Goal: Information Seeking & Learning: Learn about a topic

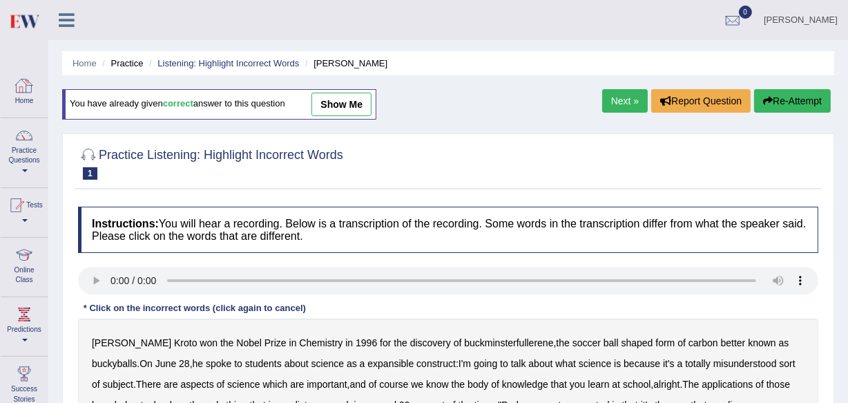
click at [16, 97] on link "Home" at bounding box center [24, 90] width 47 height 45
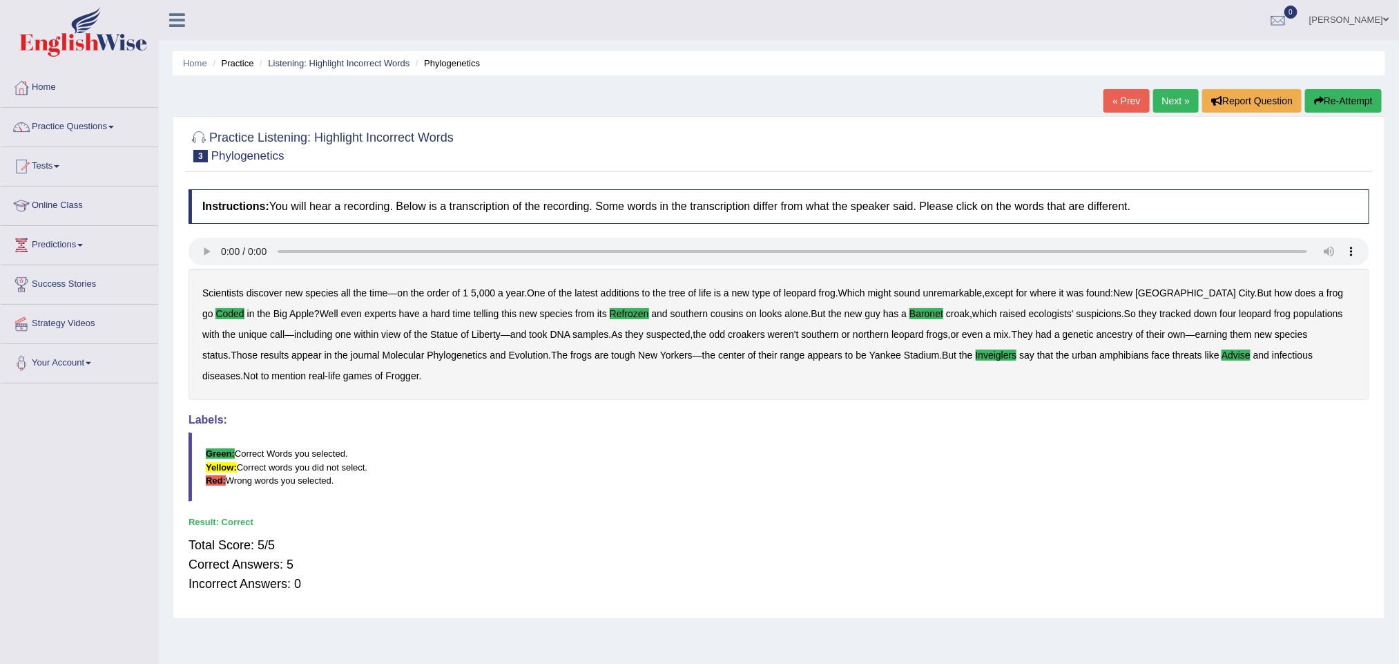
drag, startPoint x: 1384, startPoint y: 3, endPoint x: 752, endPoint y: 447, distance: 773.2
click at [752, 447] on blockquote "Green: Correct Words you selected. Yellow: Correct words you did not select. Re…" at bounding box center [779, 466] width 1181 height 68
click at [1383, 23] on span at bounding box center [1386, 19] width 6 height 9
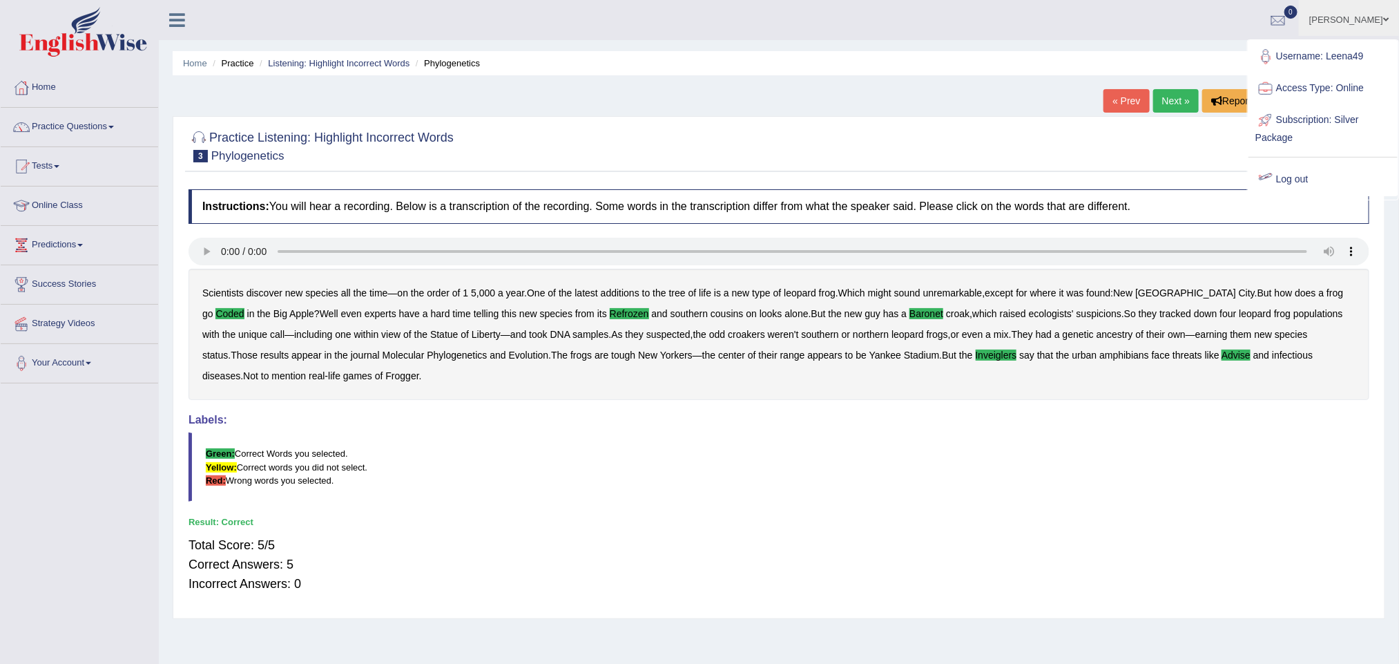
click at [1295, 178] on link "Log out" at bounding box center [1322, 180] width 149 height 32
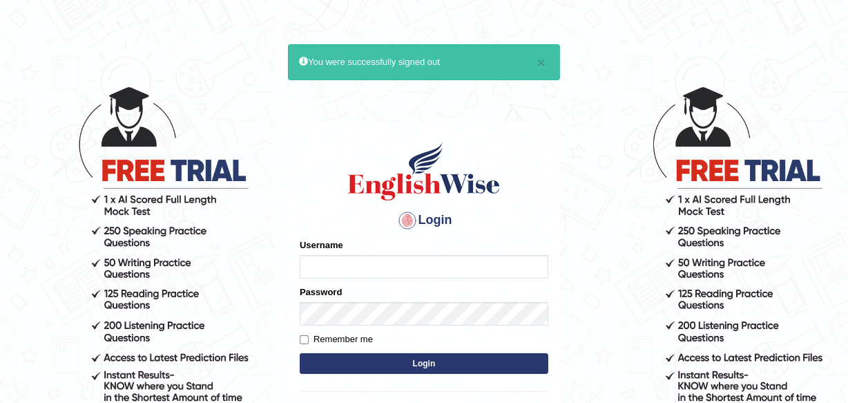
type input "Leena49"
drag, startPoint x: 0, startPoint y: 0, endPoint x: 517, endPoint y: 362, distance: 631.2
click at [518, 364] on button "Login" at bounding box center [424, 363] width 249 height 21
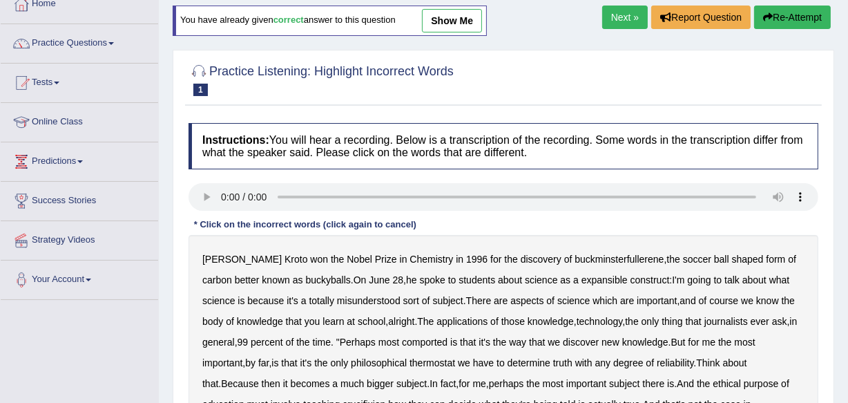
scroll to position [62, 0]
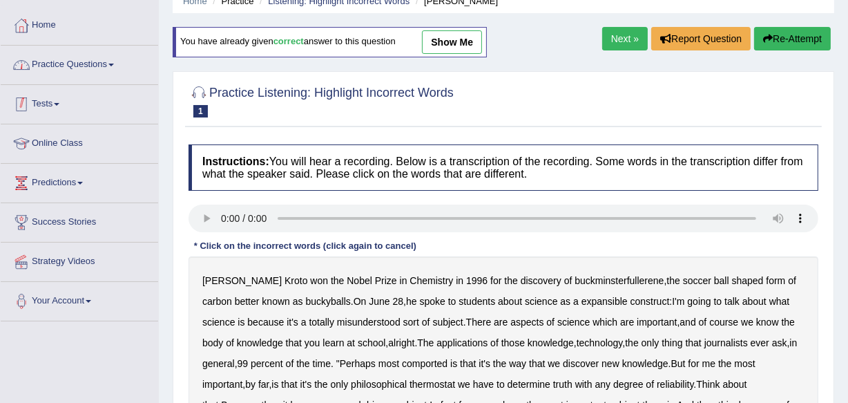
click at [91, 64] on link "Practice Questions" at bounding box center [79, 63] width 157 height 35
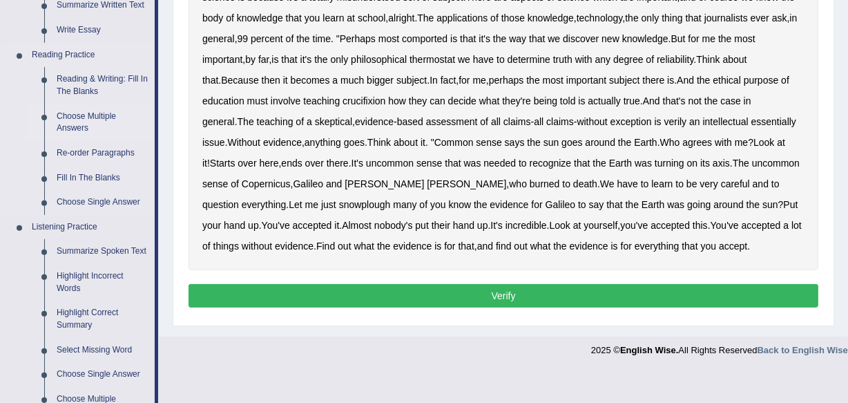
scroll to position [502, 0]
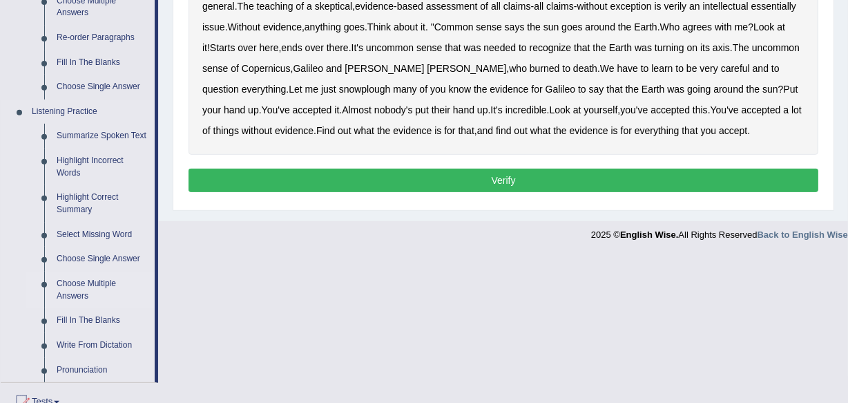
click at [98, 282] on link "Choose Multiple Answers" at bounding box center [102, 289] width 104 height 37
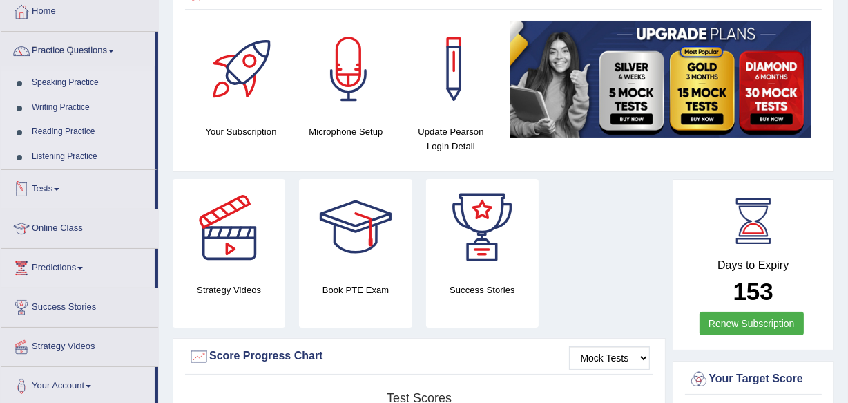
scroll to position [62, 0]
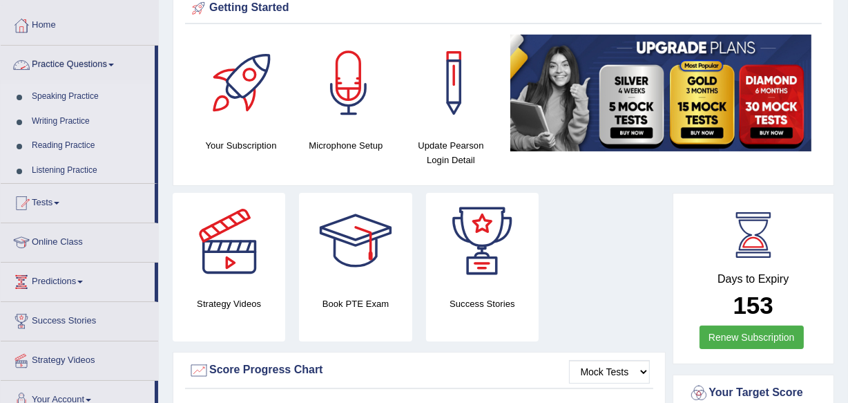
click at [117, 68] on link "Practice Questions" at bounding box center [78, 63] width 154 height 35
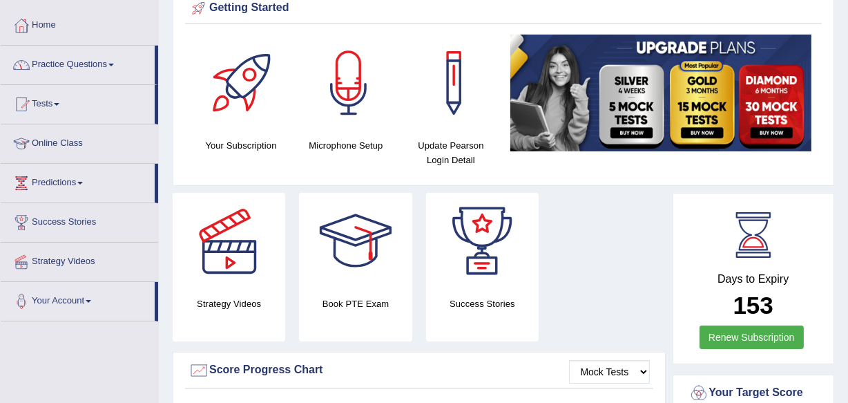
click at [114, 64] on span at bounding box center [111, 65] width 6 height 3
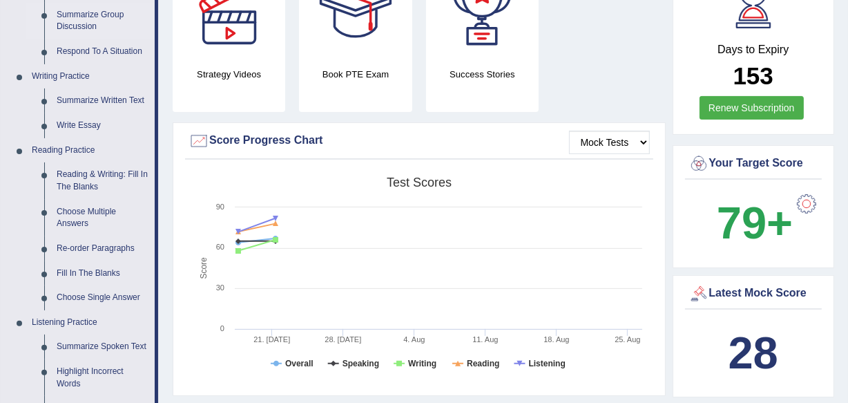
scroll to position [313, 0]
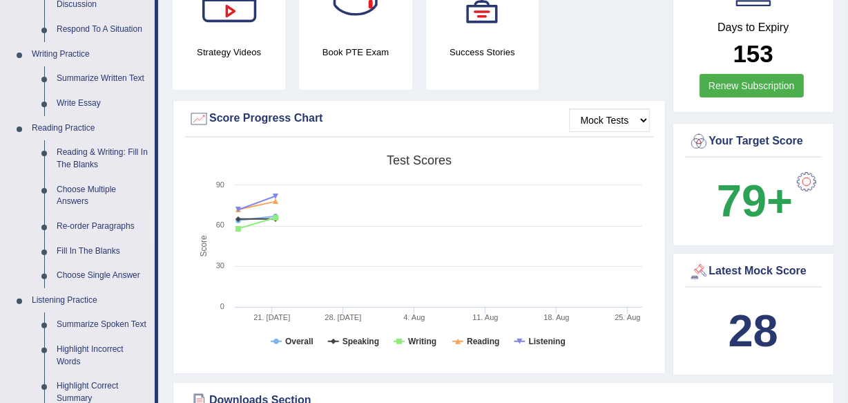
click at [99, 223] on link "Re-order Paragraphs" at bounding box center [102, 226] width 104 height 25
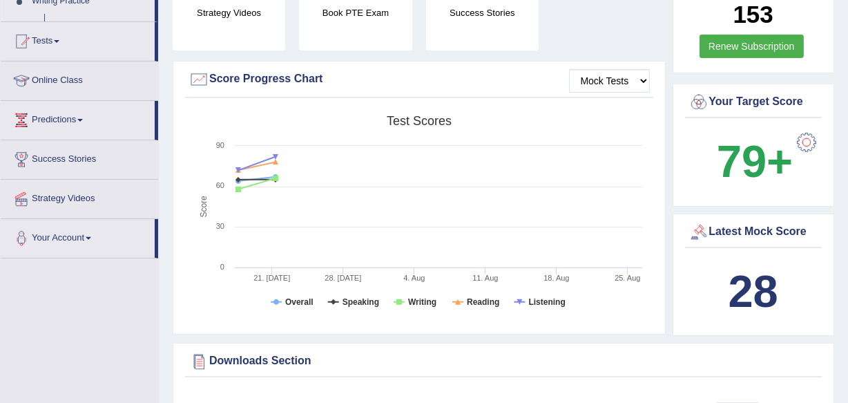
scroll to position [541, 0]
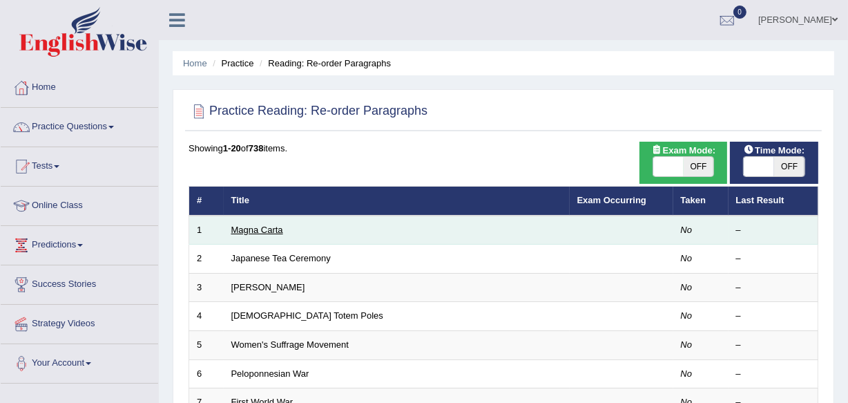
click at [256, 227] on link "Magna Carta" at bounding box center [257, 229] width 52 height 10
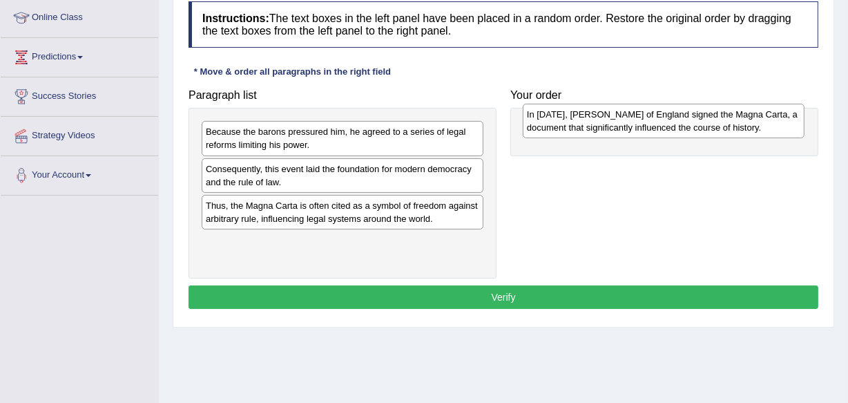
drag, startPoint x: 383, startPoint y: 168, endPoint x: 704, endPoint y: 114, distance: 325.6
click at [704, 114] on div "In 1215, King John of England signed the Magna Carta, a document that significa…" at bounding box center [664, 121] width 282 height 35
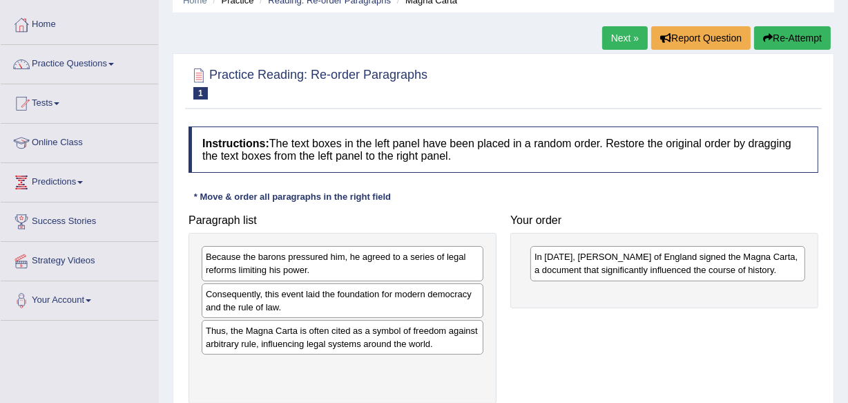
scroll to position [62, 0]
drag, startPoint x: 74, startPoint y: 64, endPoint x: 262, endPoint y: 113, distance: 194.1
click at [74, 64] on link "Practice Questions" at bounding box center [79, 63] width 157 height 35
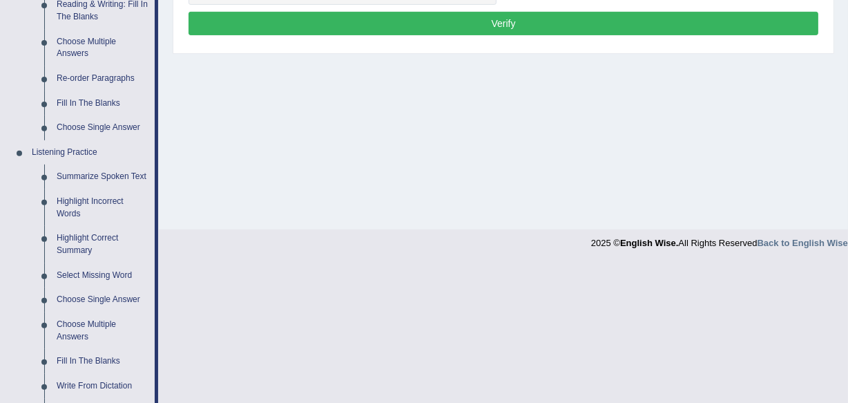
scroll to position [439, 0]
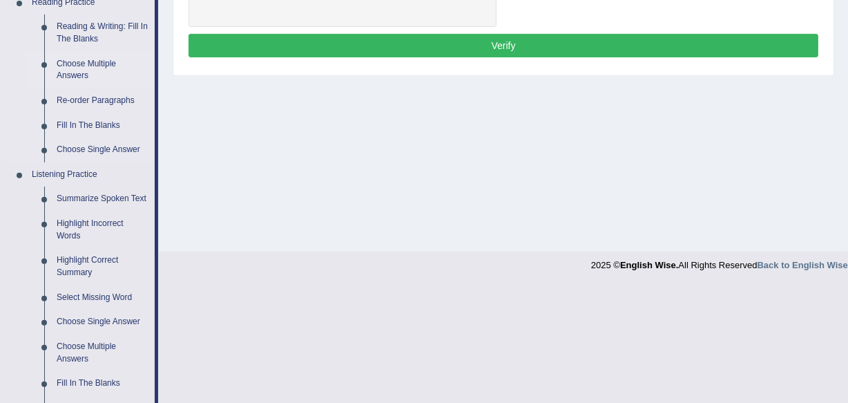
click at [97, 63] on link "Choose Multiple Answers" at bounding box center [102, 70] width 104 height 37
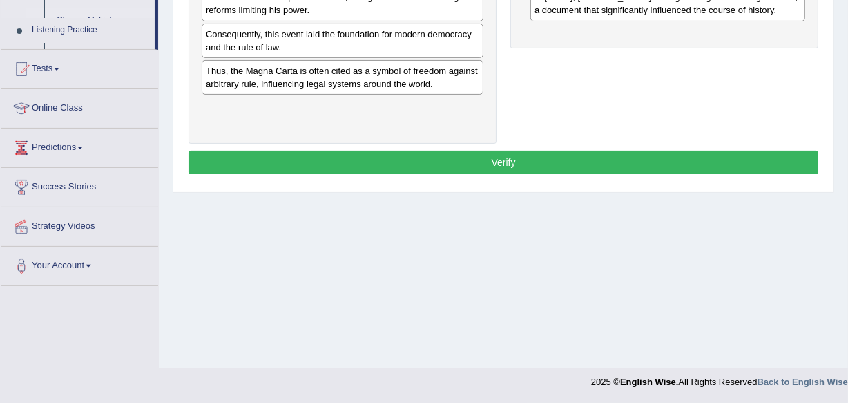
scroll to position [322, 0]
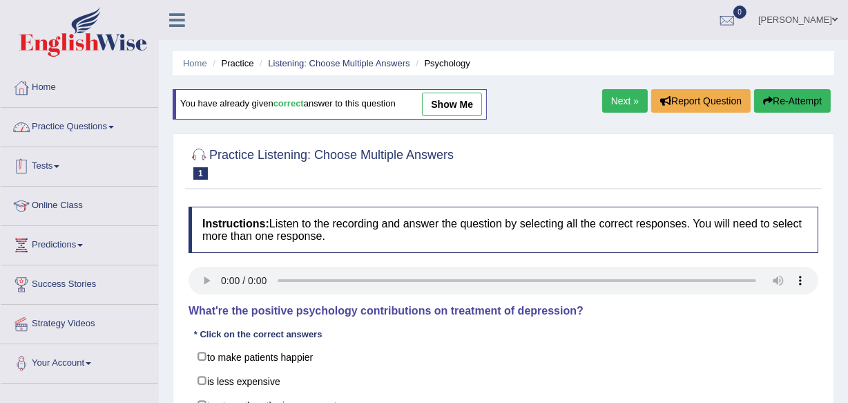
click at [108, 124] on link "Practice Questions" at bounding box center [79, 125] width 157 height 35
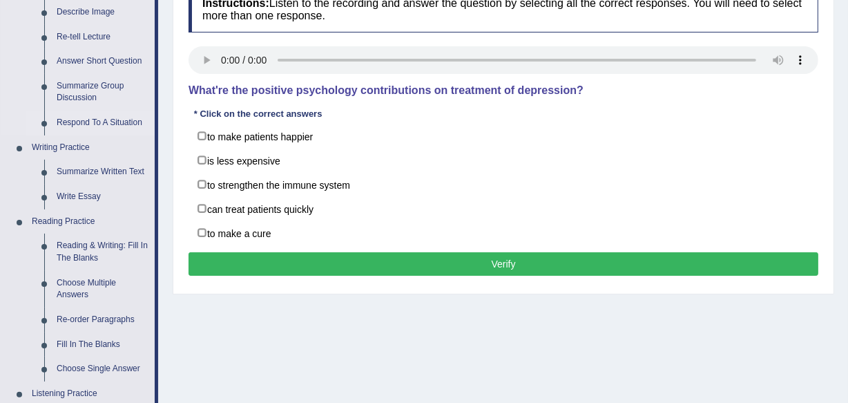
scroll to position [251, 0]
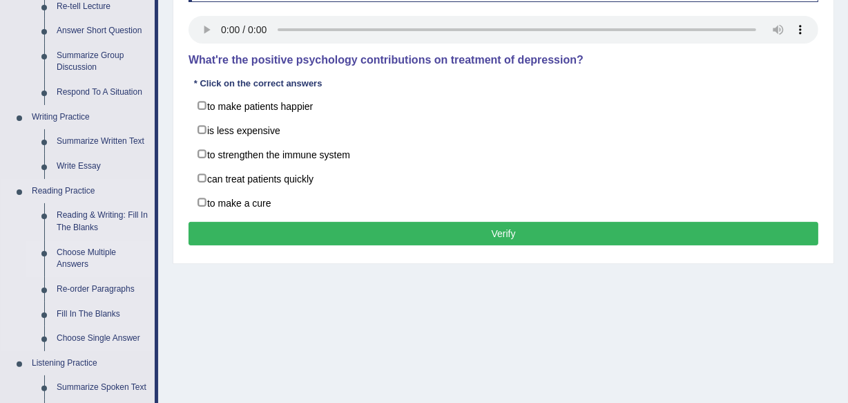
click at [86, 258] on link "Choose Multiple Answers" at bounding box center [102, 258] width 104 height 37
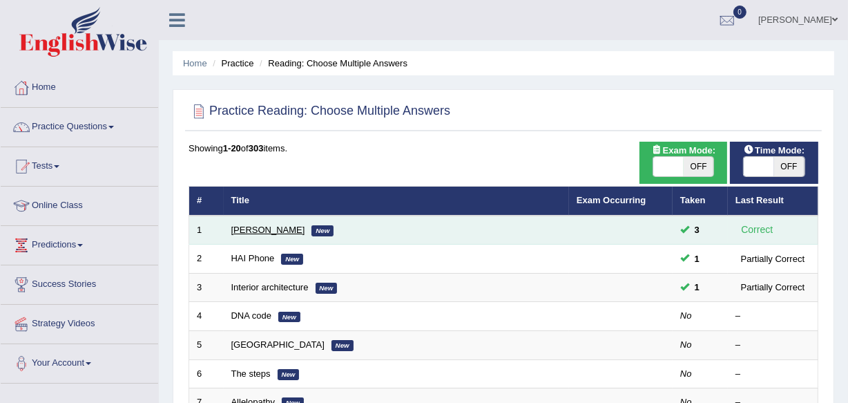
click at [253, 228] on link "[PERSON_NAME]" at bounding box center [268, 229] width 74 height 10
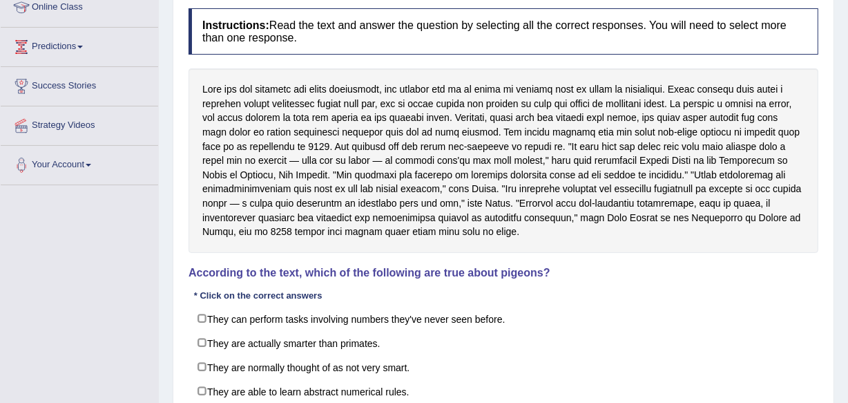
scroll to position [125, 0]
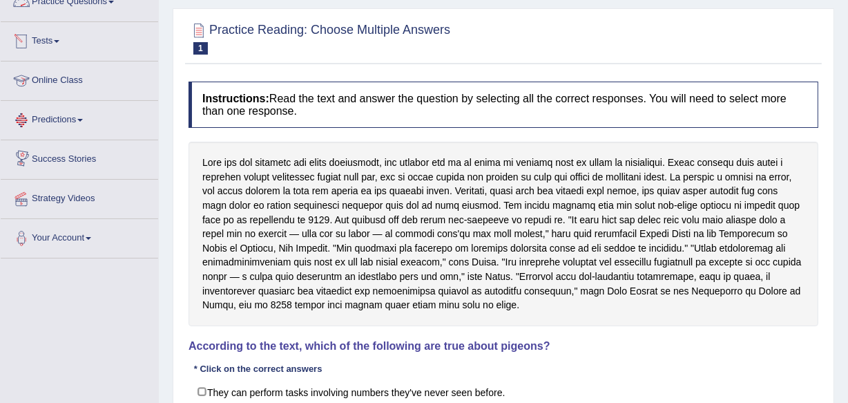
click at [101, 3] on link "Practice Questions" at bounding box center [79, 0] width 157 height 35
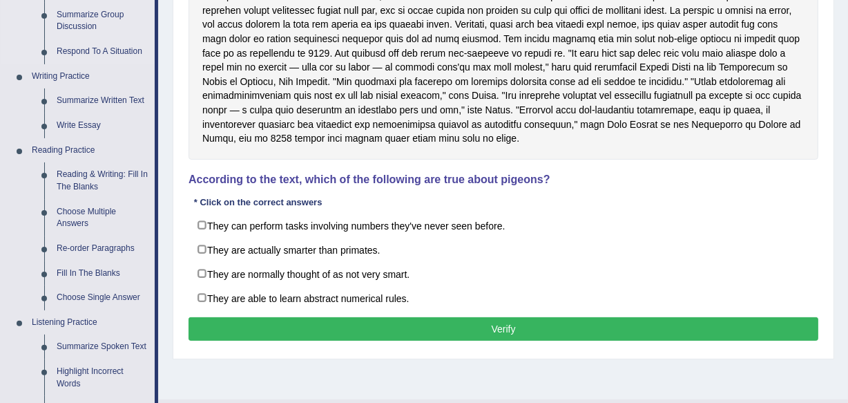
scroll to position [313, 0]
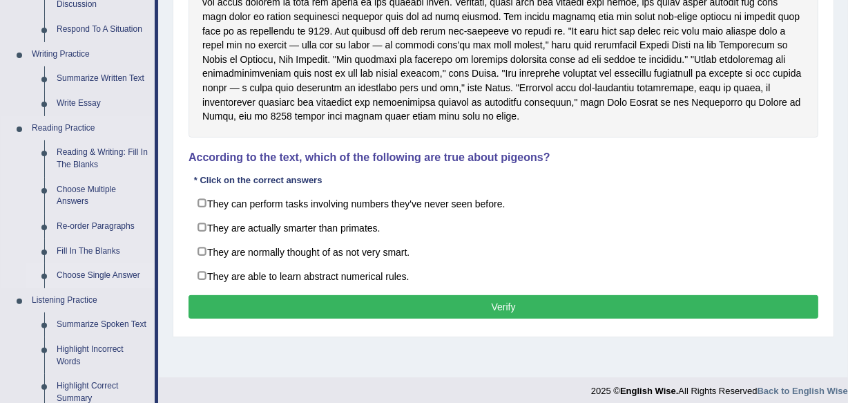
click at [71, 271] on link "Choose Single Answer" at bounding box center [102, 275] width 104 height 25
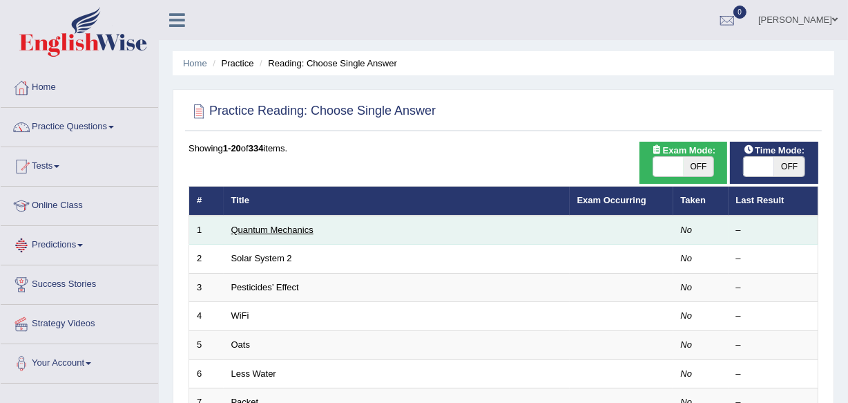
click at [255, 233] on link "Quantum Mechanics" at bounding box center [272, 229] width 82 height 10
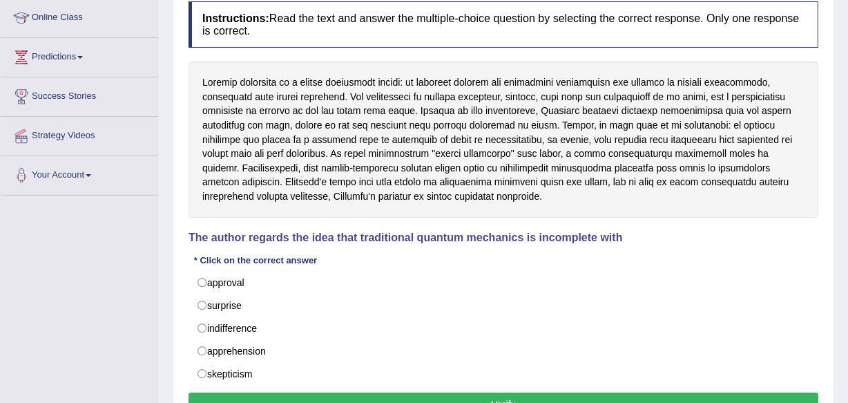
scroll to position [251, 0]
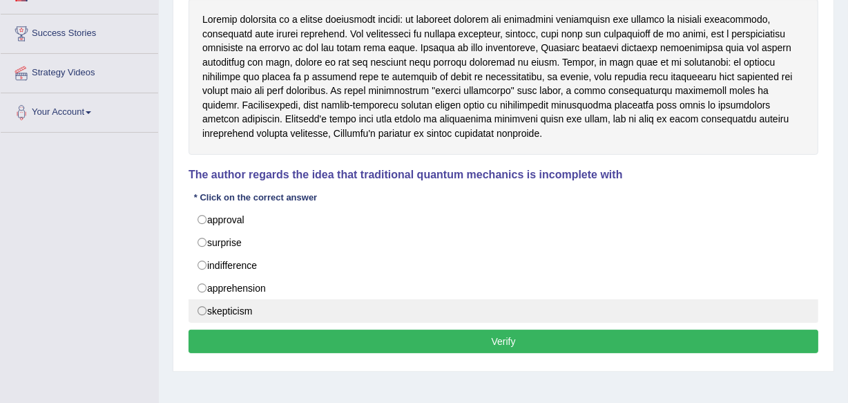
click at [220, 304] on label "skepticism" at bounding box center [504, 310] width 630 height 23
radio input "true"
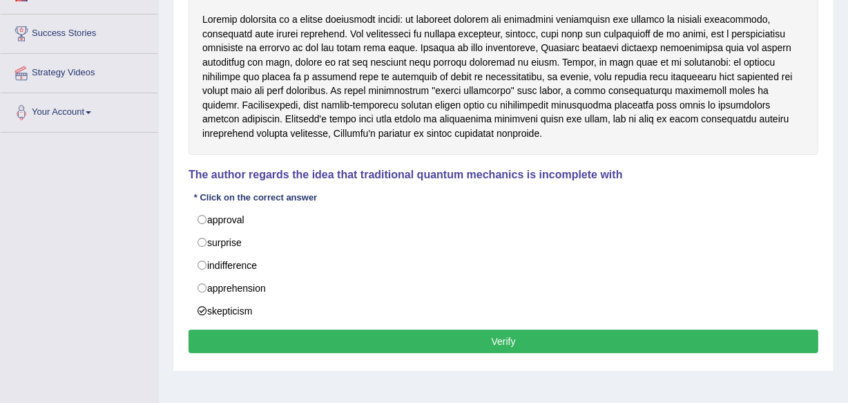
click at [215, 327] on div "Instructions: Read the text and answer the multiple-choice question by selectin…" at bounding box center [503, 148] width 637 height 432
click at [209, 336] on button "Verify" at bounding box center [504, 340] width 630 height 23
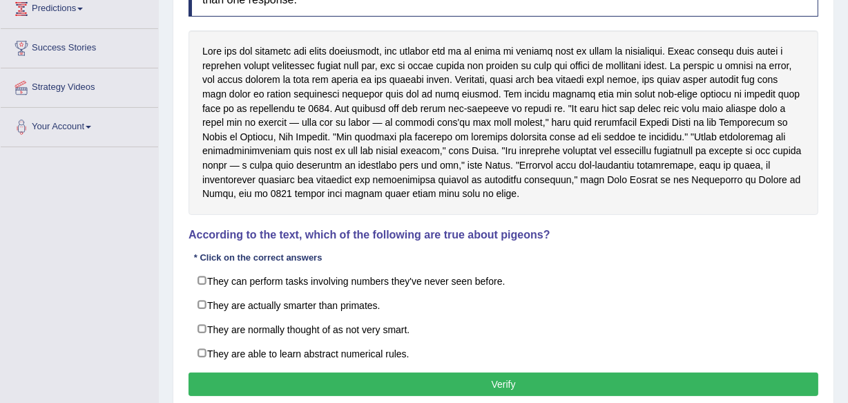
scroll to position [258, 0]
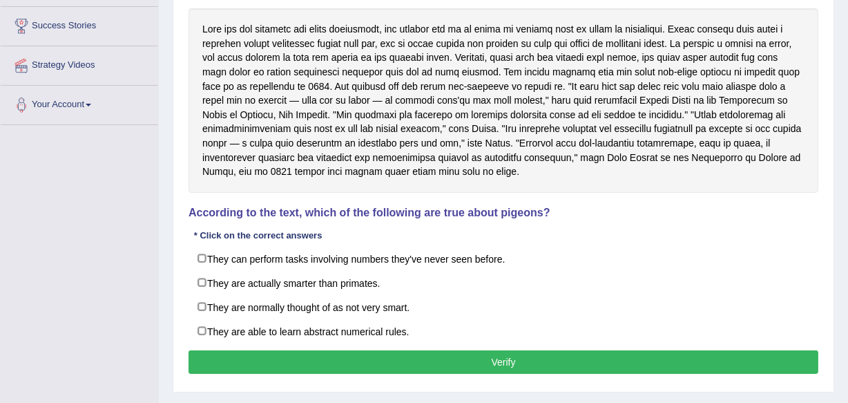
drag, startPoint x: 481, startPoint y: 221, endPoint x: 501, endPoint y: 220, distance: 20.1
click at [501, 220] on div "Instructions: Read the text and answer the question by selecting all the correc…" at bounding box center [503, 162] width 637 height 443
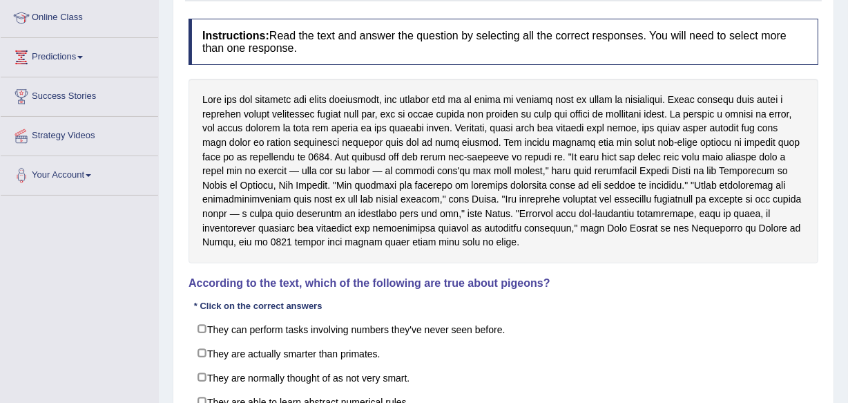
scroll to position [251, 0]
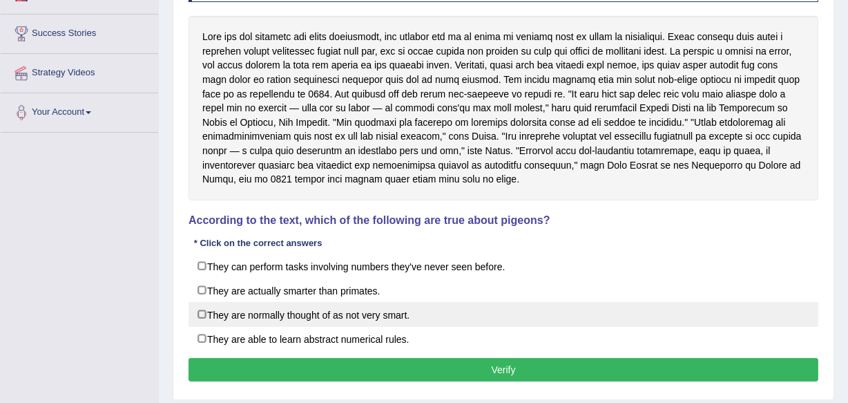
click at [222, 308] on label "They are normally thought of as not very smart." at bounding box center [504, 314] width 630 height 25
checkbox input "true"
drag, startPoint x: 203, startPoint y: 337, endPoint x: 269, endPoint y: 317, distance: 69.2
click at [203, 337] on label "They are able to learn abstract numerical rules." at bounding box center [504, 338] width 630 height 25
checkbox input "true"
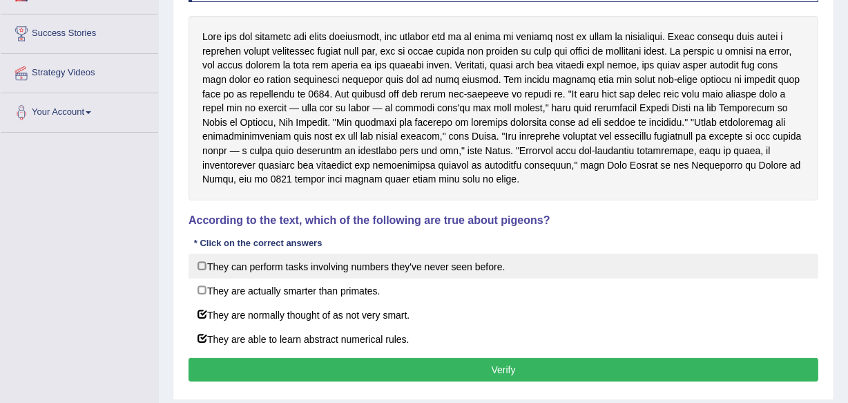
click at [195, 263] on label "They can perform tasks involving numbers they've never seen before." at bounding box center [504, 265] width 630 height 25
checkbox input "true"
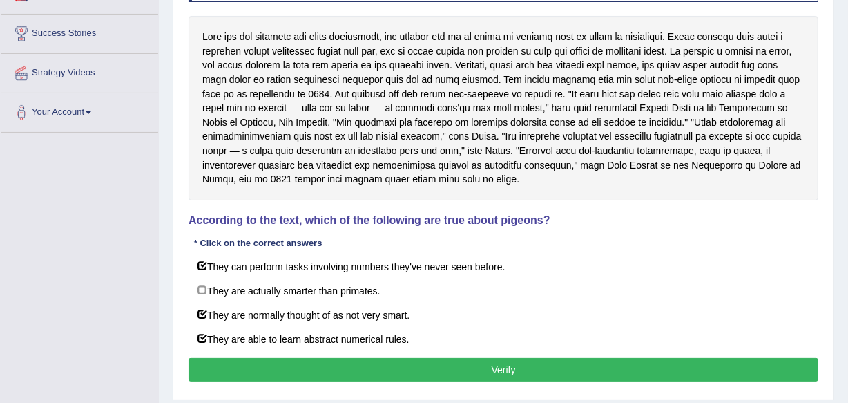
click at [639, 358] on button "Verify" at bounding box center [504, 369] width 630 height 23
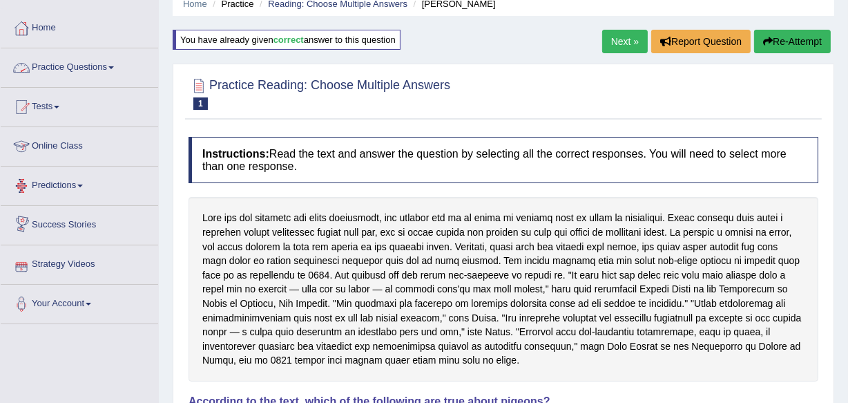
scroll to position [62, 0]
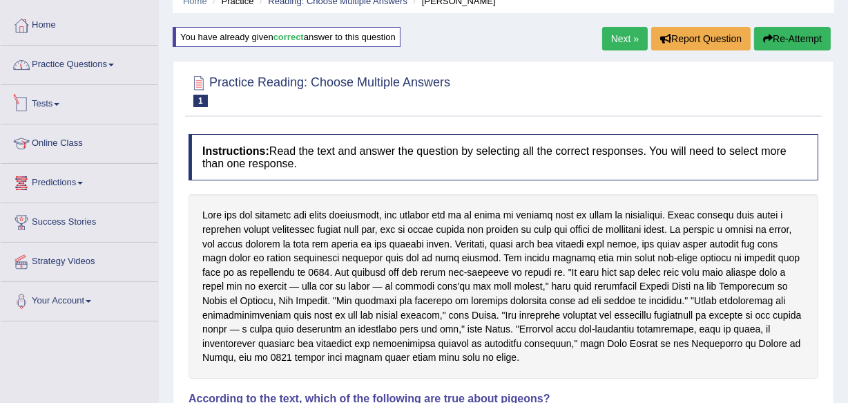
click at [108, 76] on link "Practice Questions" at bounding box center [79, 63] width 157 height 35
click at [109, 68] on link "Practice Questions" at bounding box center [79, 63] width 157 height 35
click at [113, 60] on link "Practice Questions" at bounding box center [79, 63] width 157 height 35
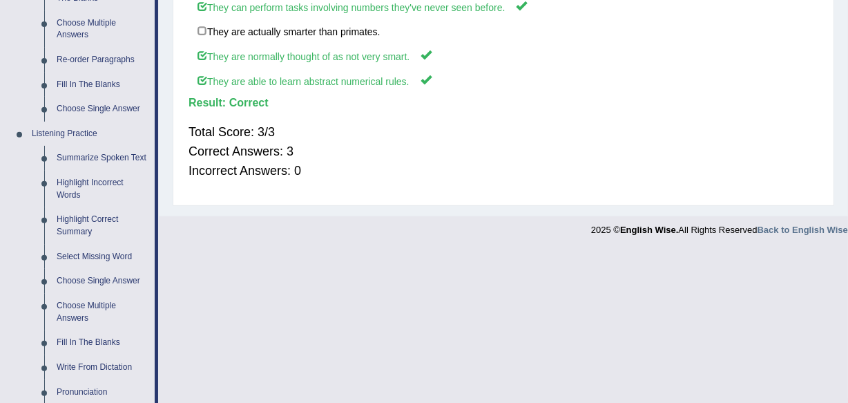
scroll to position [502, 0]
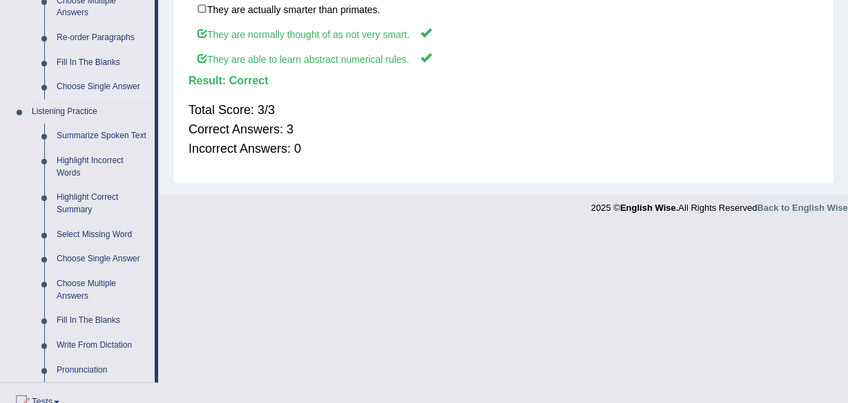
click at [113, 82] on link "Choose Single Answer" at bounding box center [102, 87] width 104 height 25
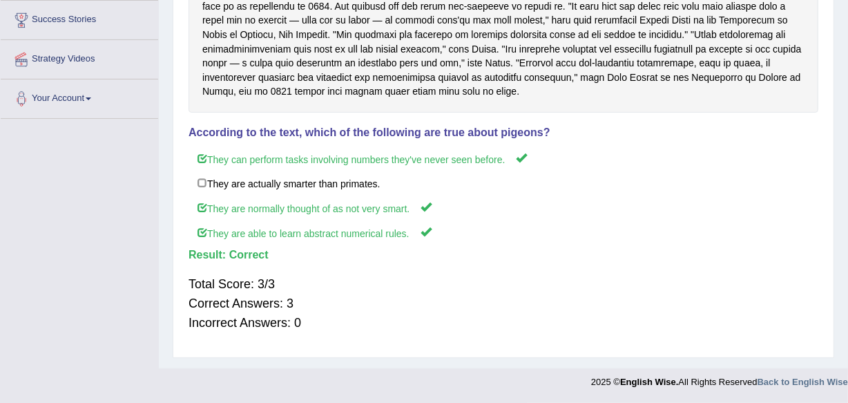
scroll to position [319, 0]
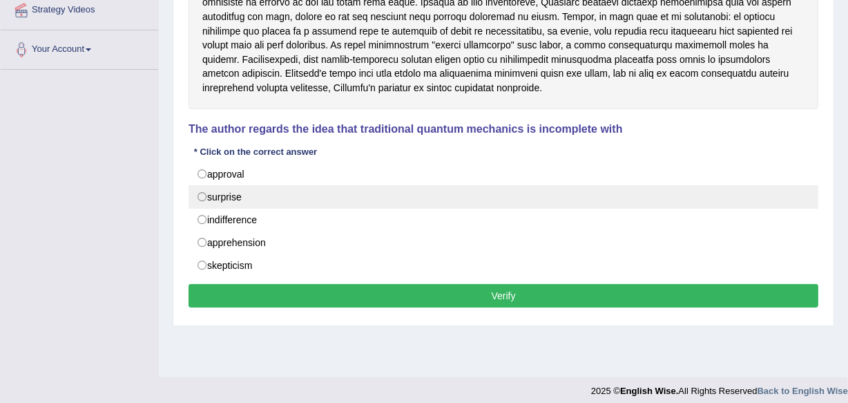
scroll to position [251, 0]
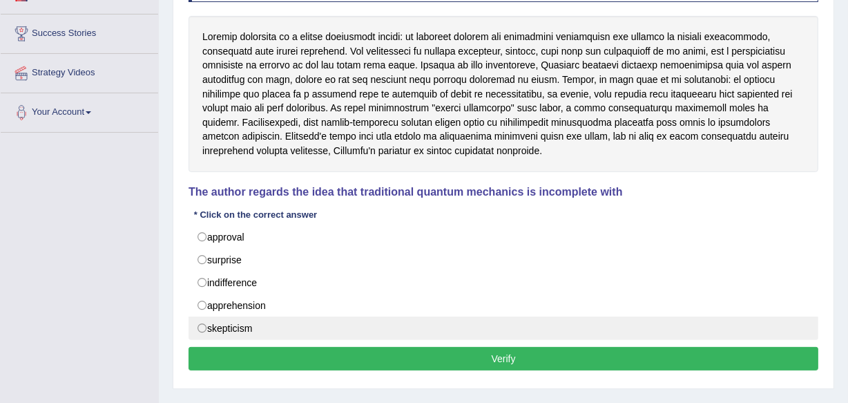
click at [230, 328] on label "skepticism" at bounding box center [504, 327] width 630 height 23
radio input "true"
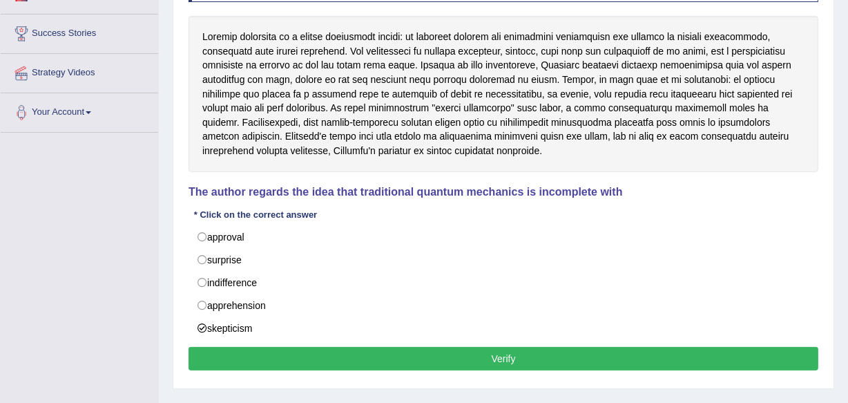
click at [234, 349] on button "Verify" at bounding box center [504, 358] width 630 height 23
